Goal: Use online tool/utility

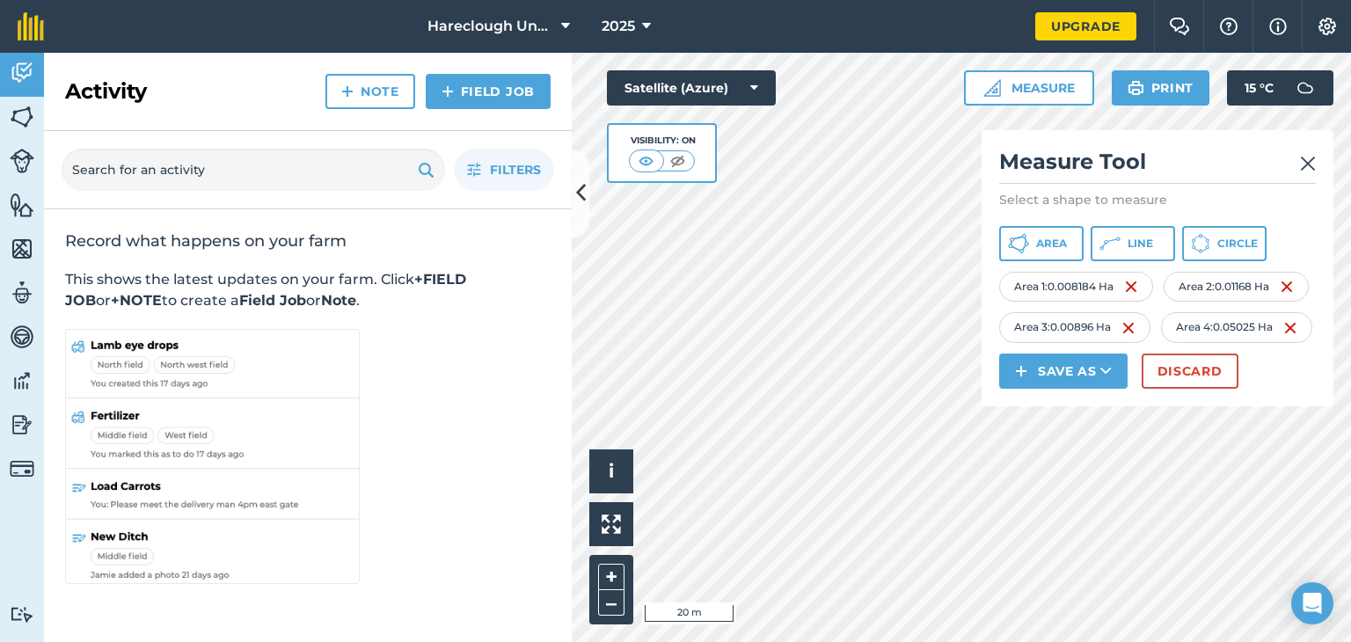
click at [1316, 164] on div "Measure Tool Select a shape to measure Area Line Circle Area 1 : 0.008184 Ha Ar…" at bounding box center [1157, 268] width 352 height 276
click at [1307, 166] on img at bounding box center [1308, 163] width 16 height 21
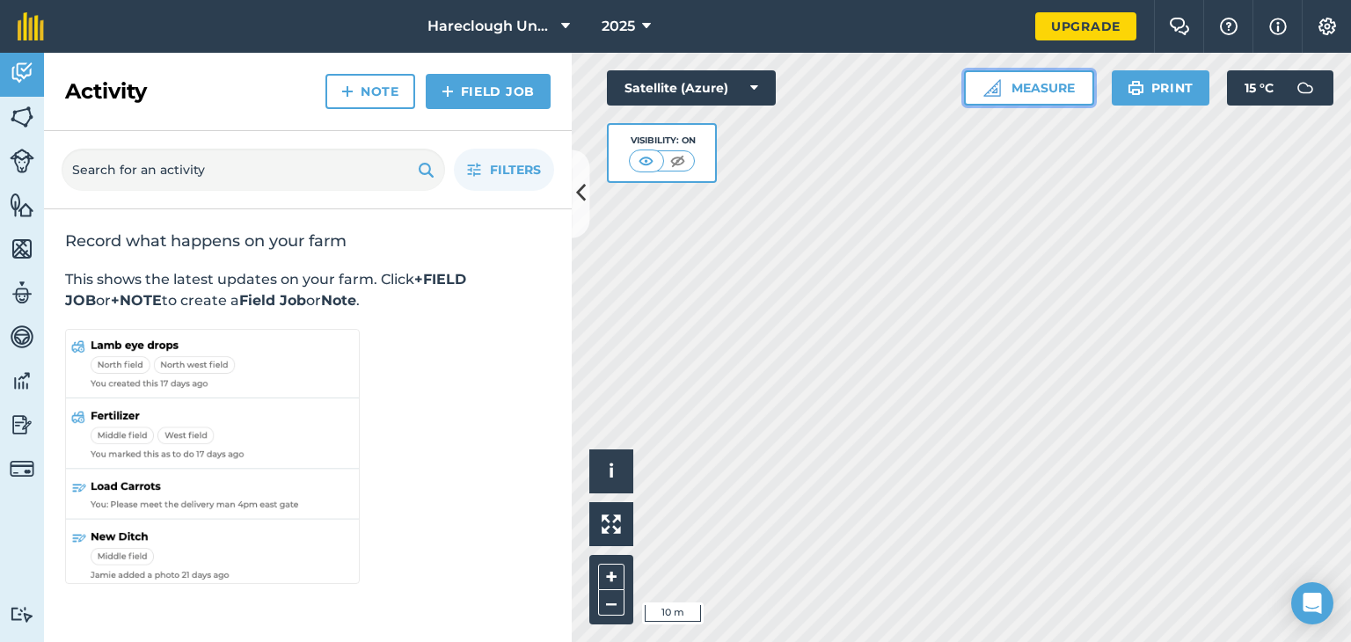
click at [1031, 85] on button "Measure" at bounding box center [1029, 87] width 130 height 35
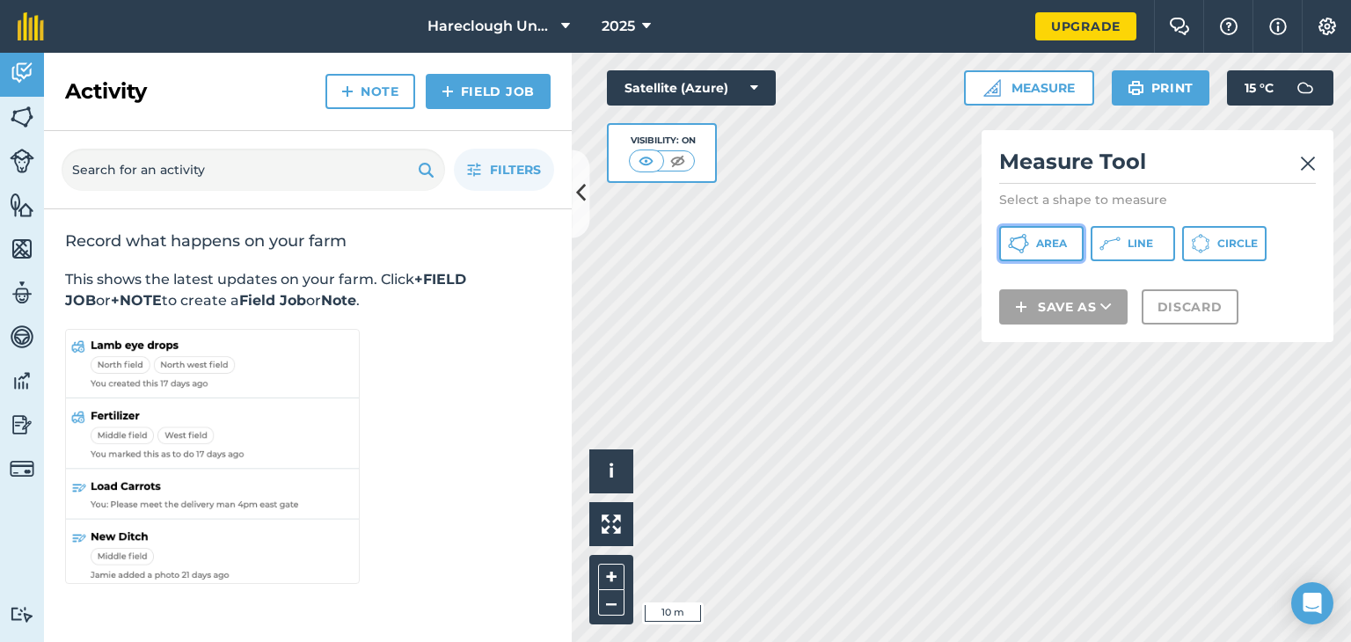
click at [1061, 251] on button "Area" at bounding box center [1041, 243] width 84 height 35
click at [1304, 164] on img at bounding box center [1308, 163] width 16 height 21
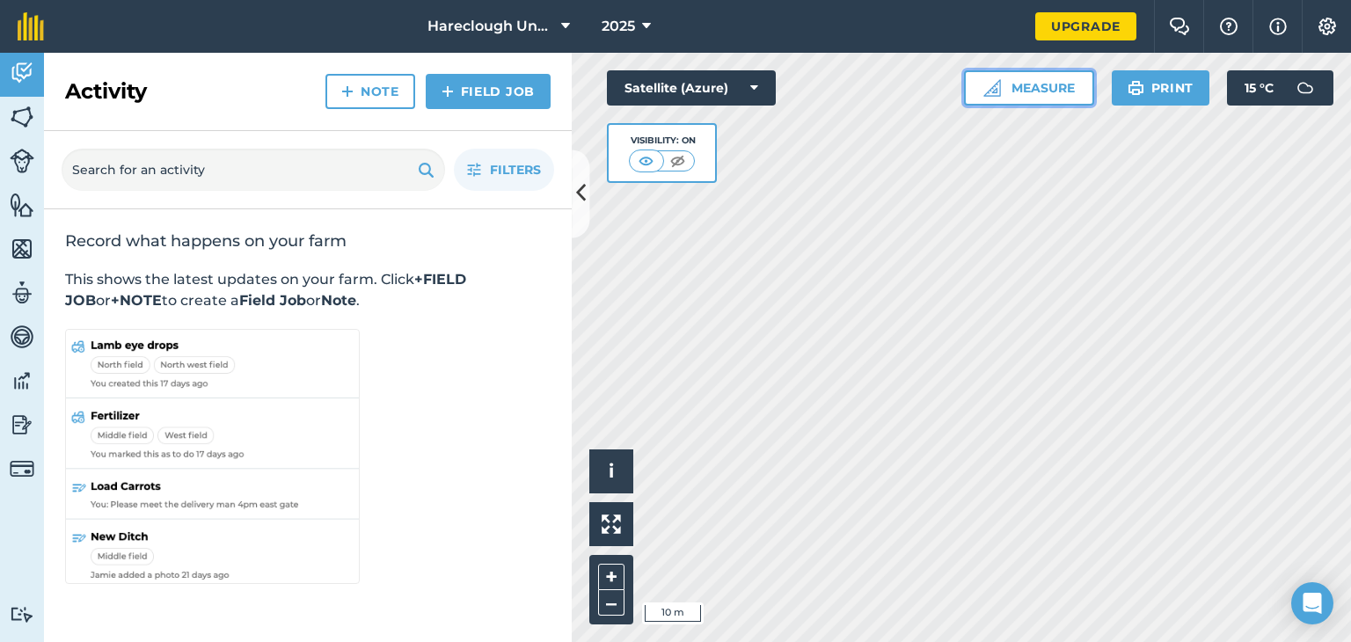
click at [1041, 84] on button "Measure" at bounding box center [1029, 87] width 130 height 35
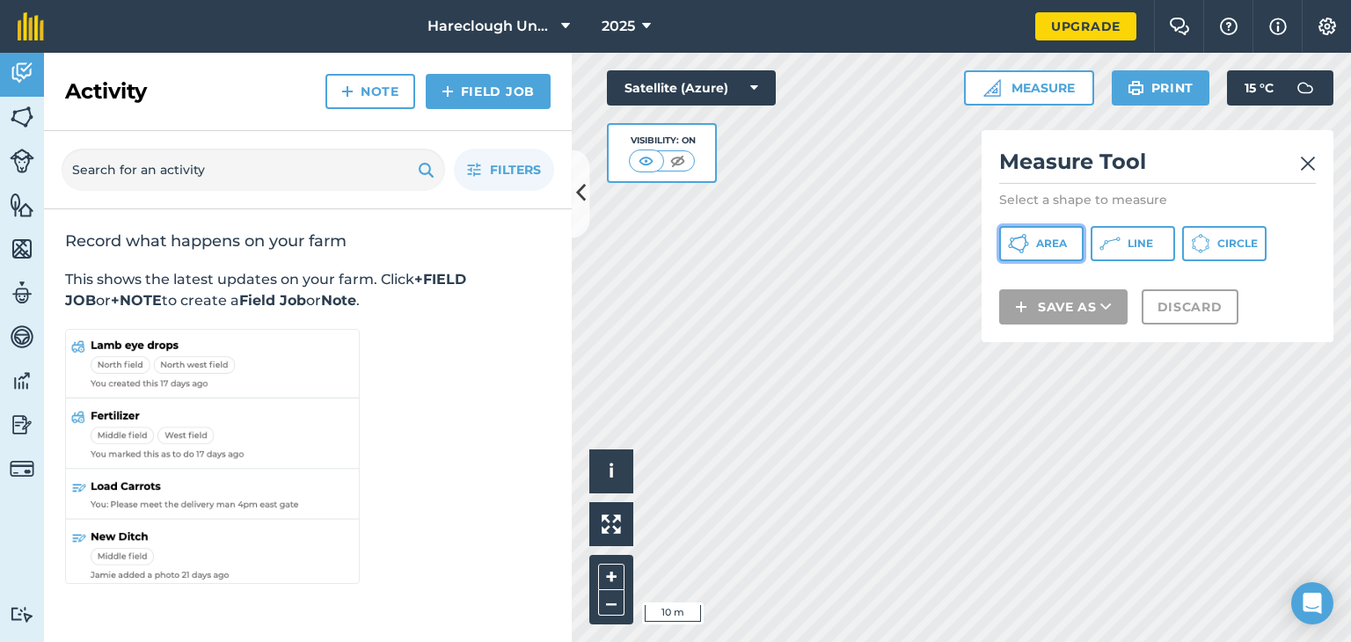
click at [1057, 251] on button "Area" at bounding box center [1041, 243] width 84 height 35
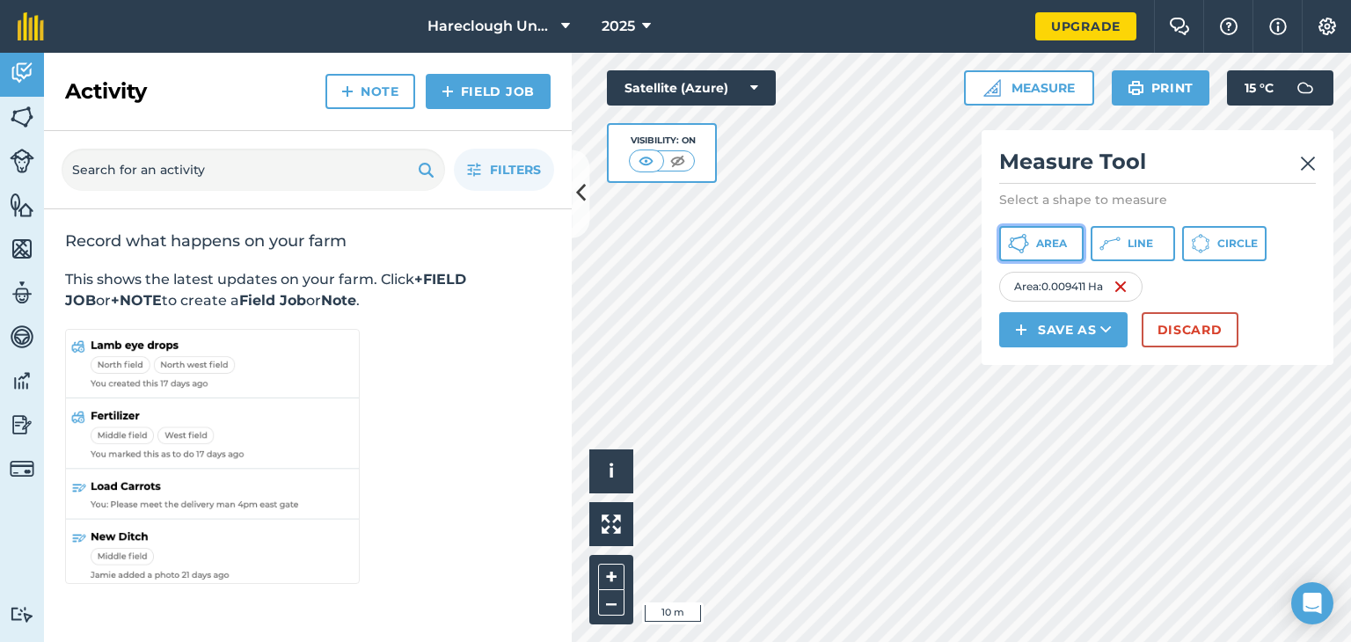
click at [1053, 256] on button "Area" at bounding box center [1041, 243] width 84 height 35
click at [1043, 247] on span "Area" at bounding box center [1051, 244] width 31 height 14
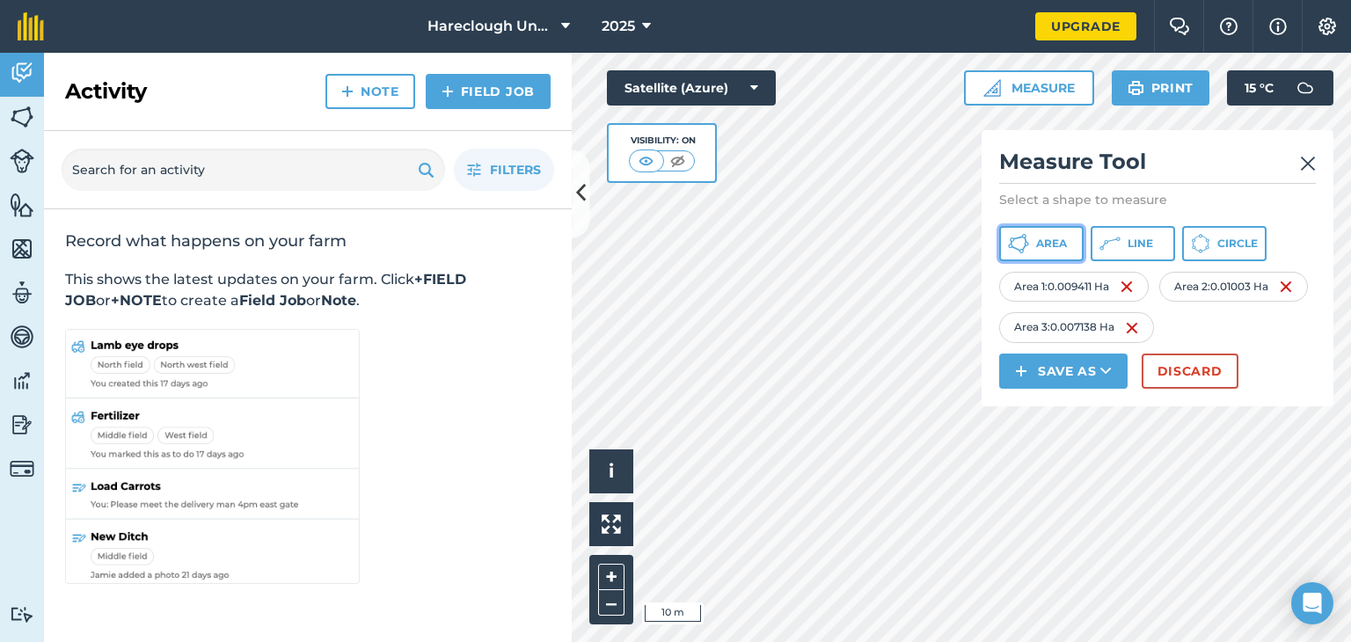
click at [1053, 240] on span "Area" at bounding box center [1051, 244] width 31 height 14
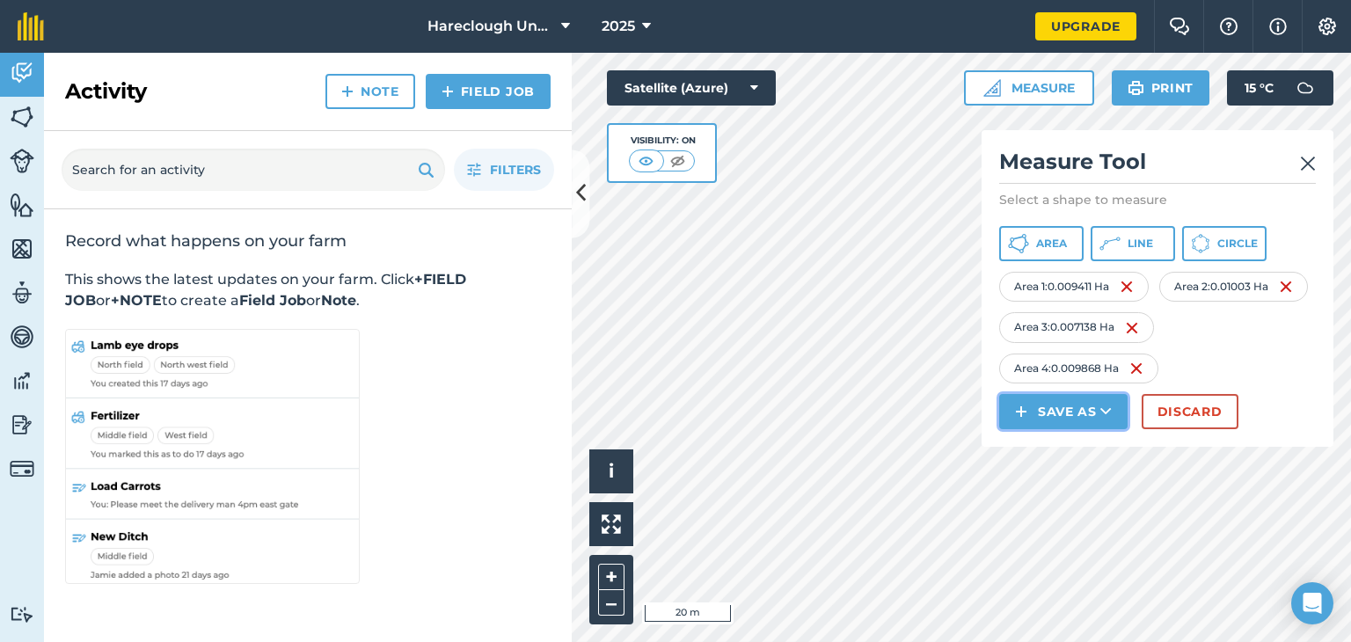
click at [1051, 412] on button "Save as" at bounding box center [1063, 411] width 128 height 35
click at [1075, 483] on link "Feature" at bounding box center [1063, 490] width 123 height 39
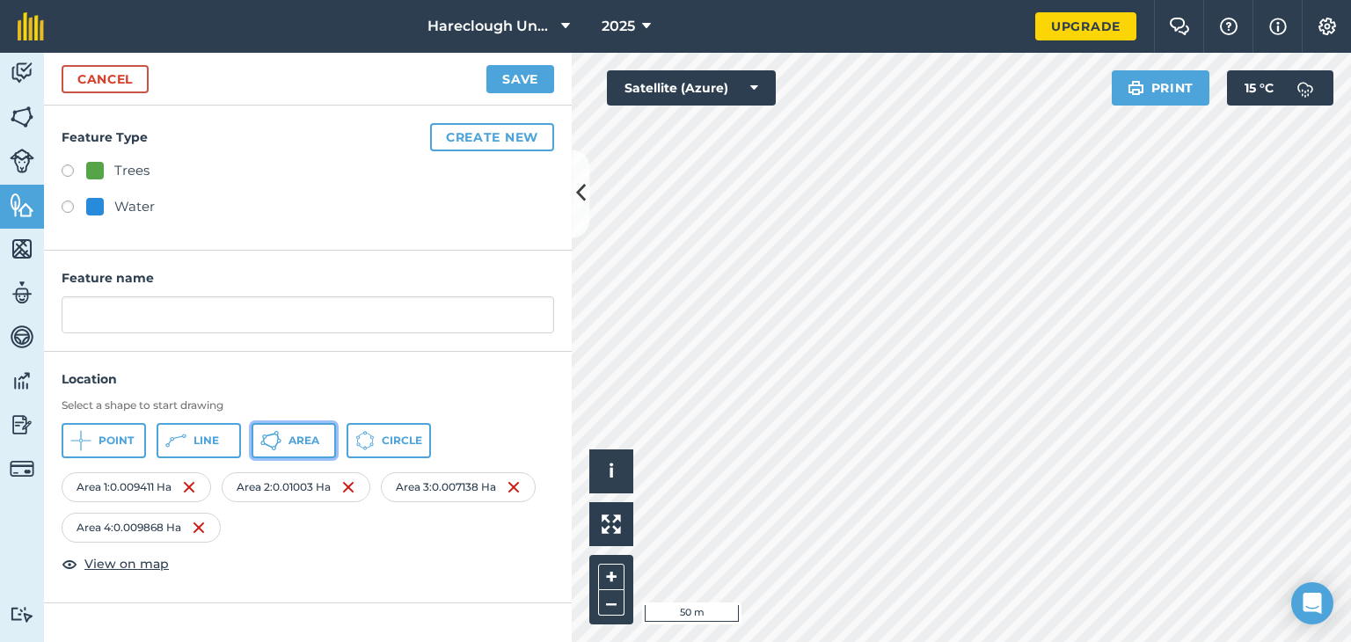
click at [282, 448] on button "Area" at bounding box center [293, 440] width 84 height 35
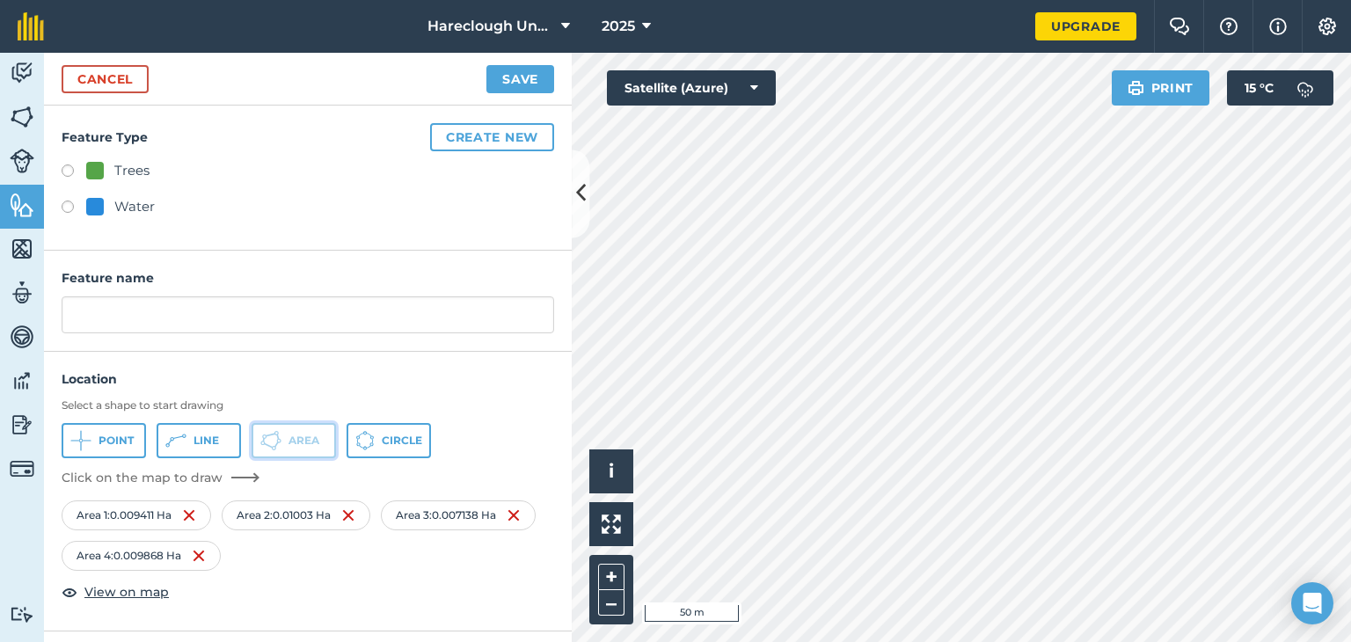
click at [284, 448] on button "Area" at bounding box center [293, 440] width 84 height 35
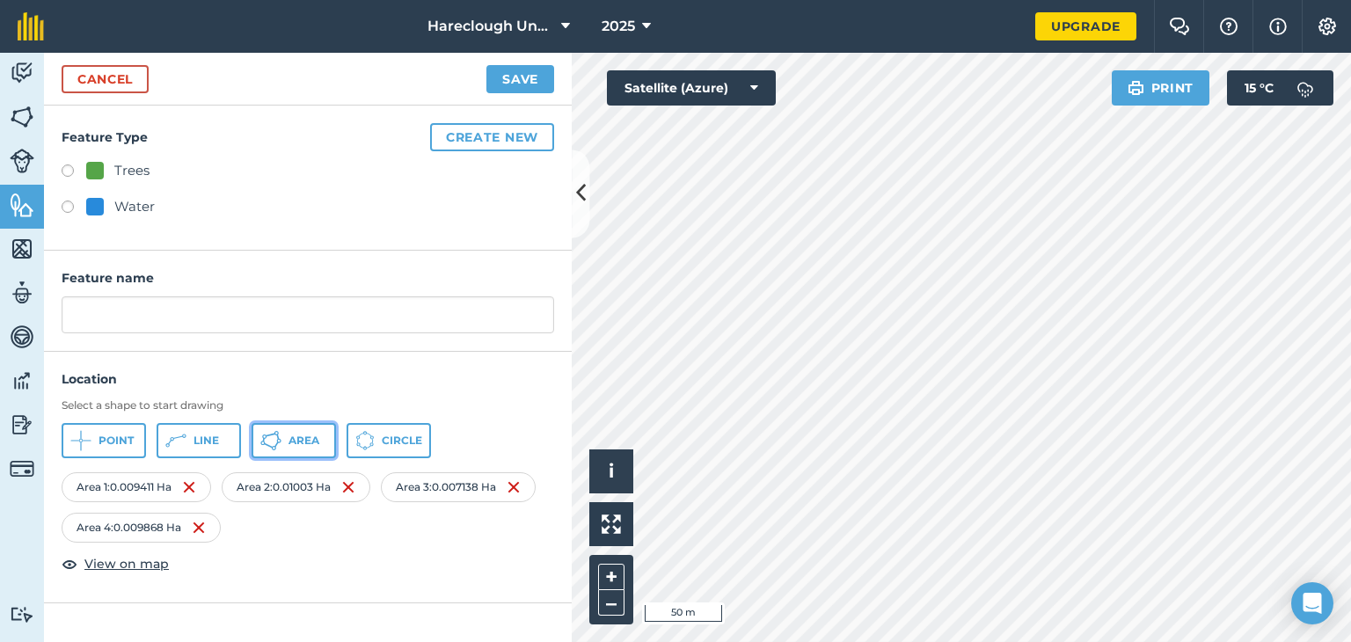
click at [91, 432] on icon at bounding box center [80, 440] width 21 height 21
click at [128, 71] on link "Cancel" at bounding box center [105, 79] width 87 height 28
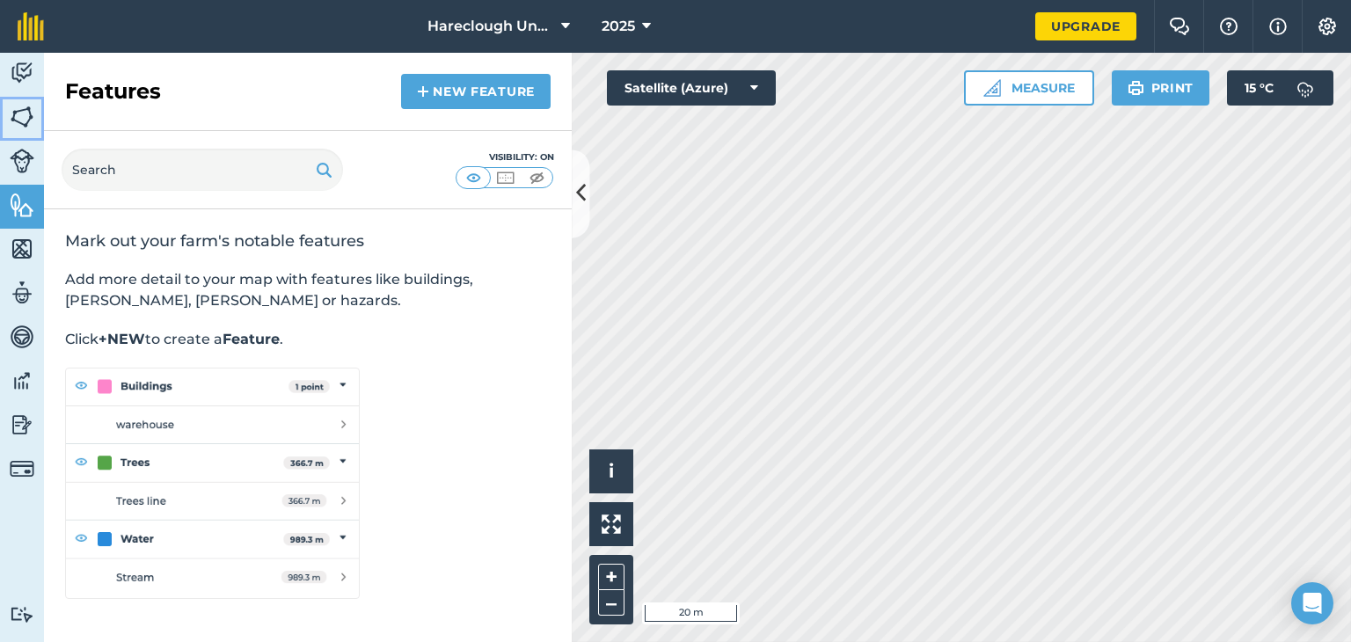
click at [18, 116] on img at bounding box center [22, 117] width 25 height 26
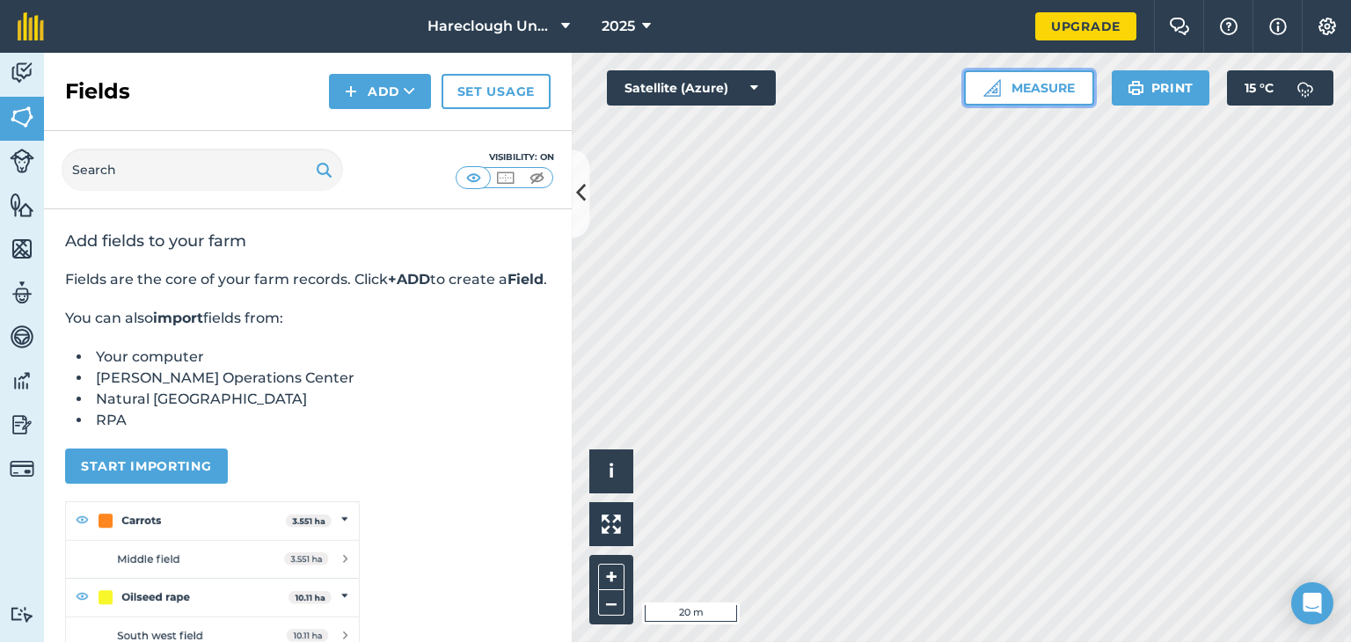
click at [1031, 99] on button "Measure" at bounding box center [1029, 87] width 130 height 35
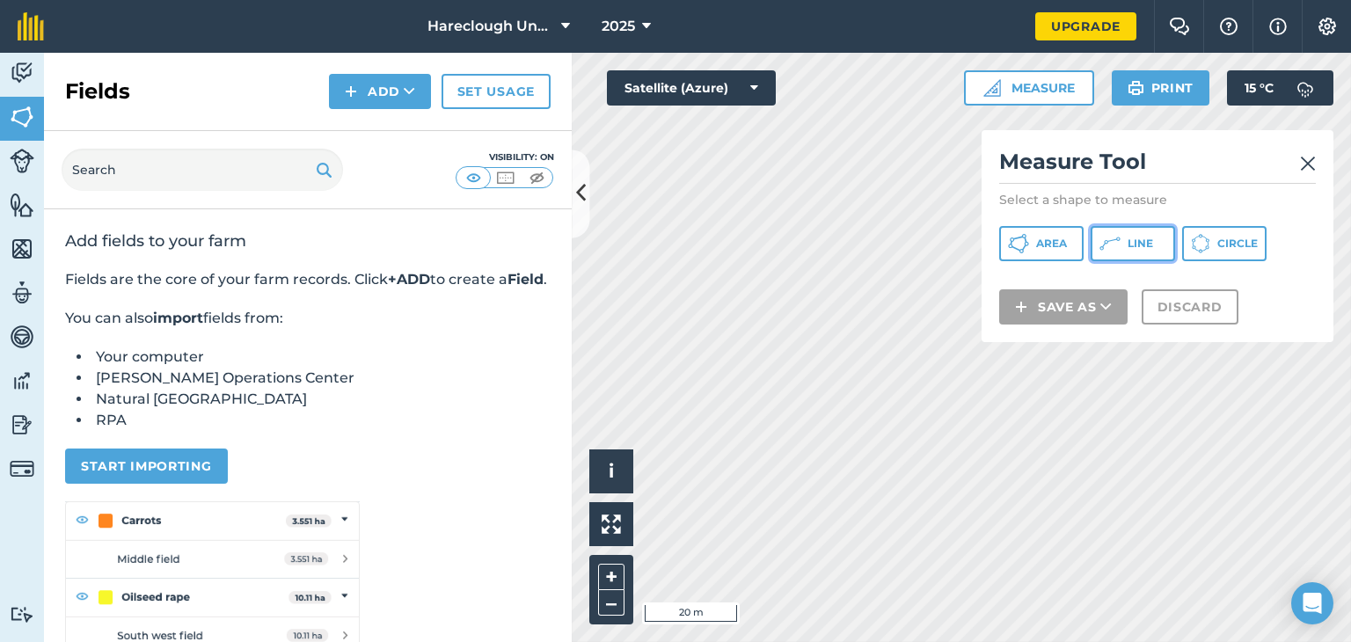
click at [1029, 244] on icon at bounding box center [1018, 243] width 21 height 21
